Goal: Transaction & Acquisition: Subscribe to service/newsletter

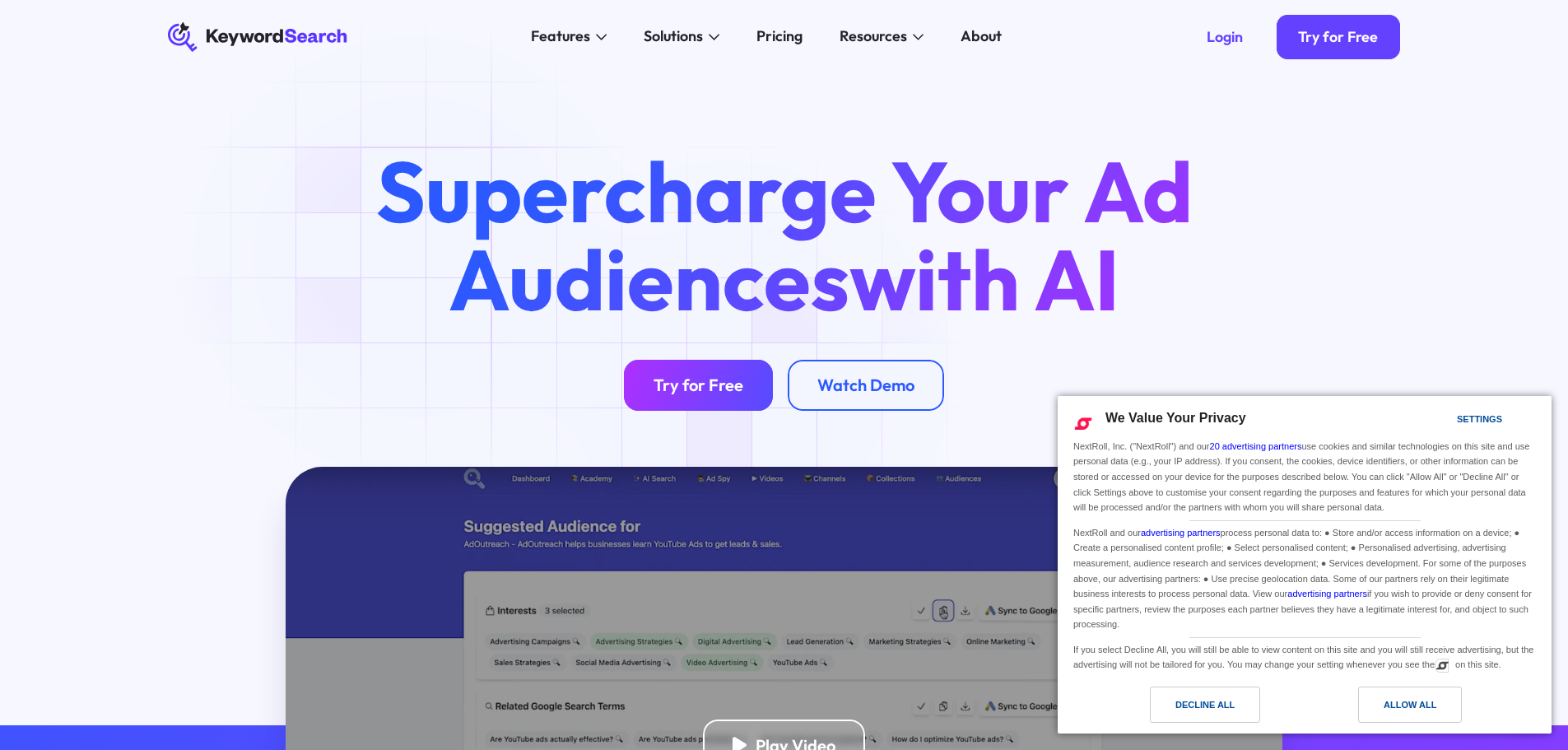
click at [734, 382] on div "Try for Free" at bounding box center [698, 385] width 90 height 20
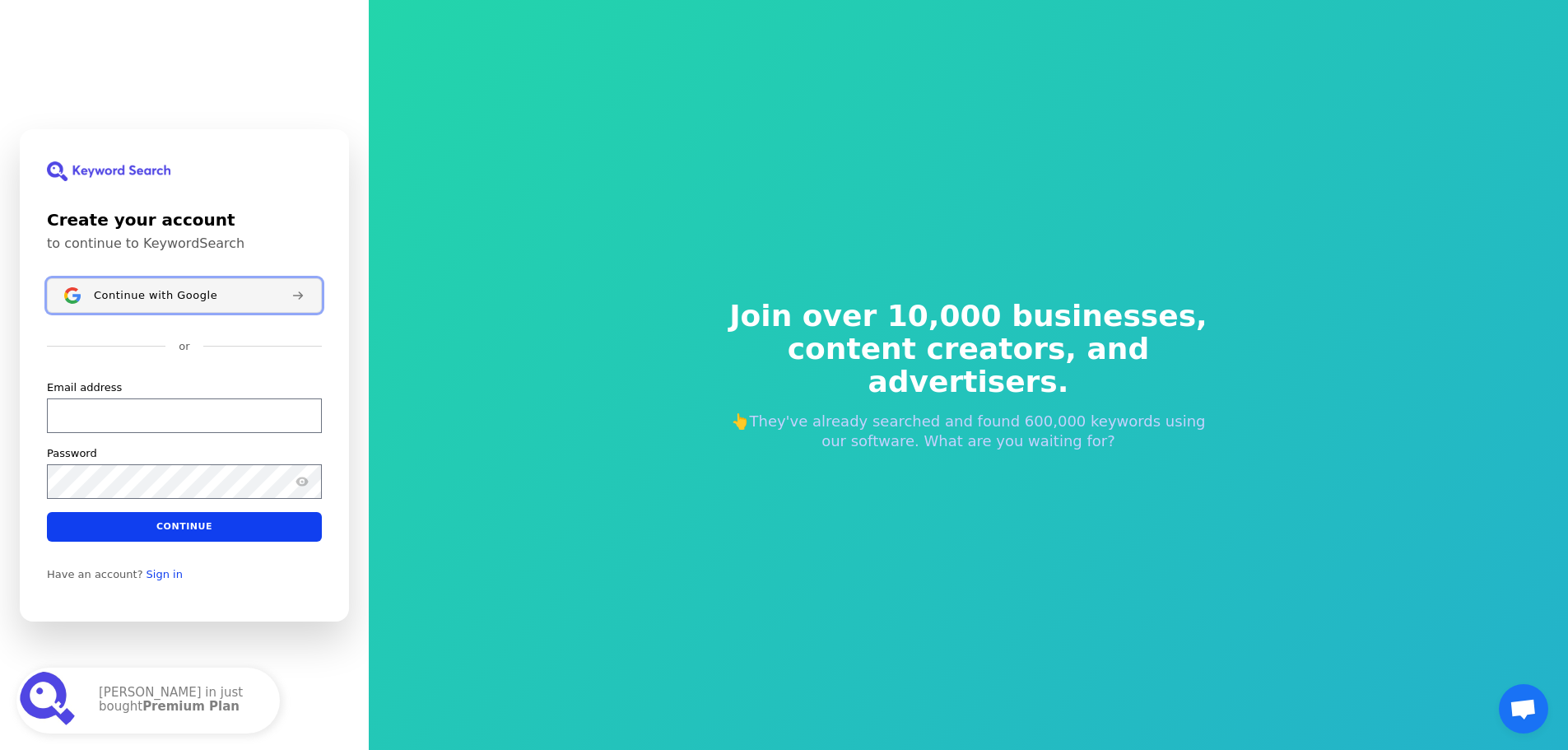
click at [166, 294] on span "Continue with Google" at bounding box center [155, 294] width 124 height 13
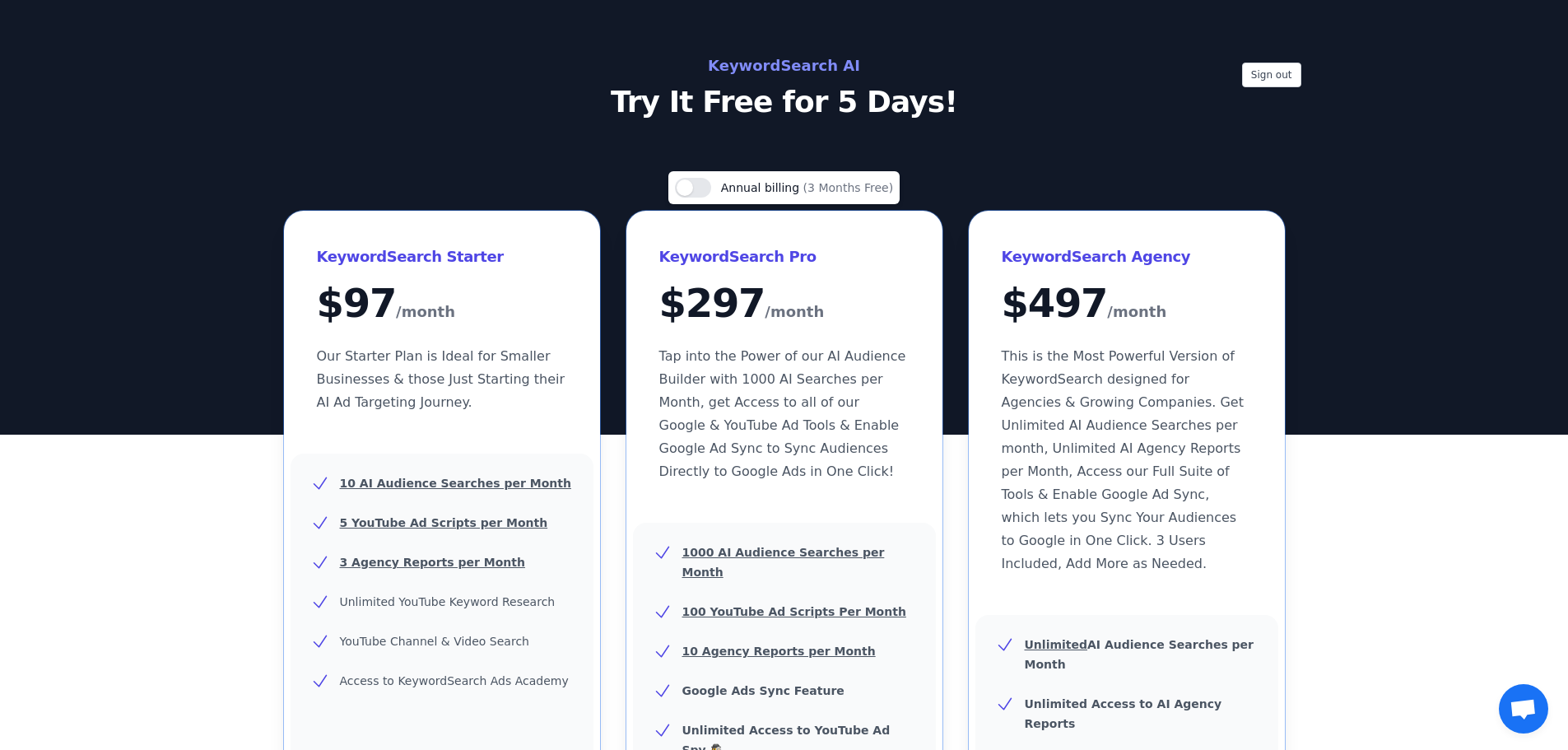
scroll to position [247, 0]
